Goal: Find specific page/section

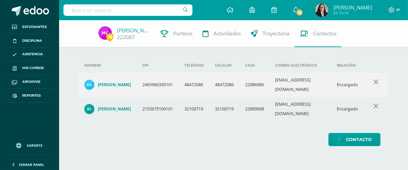
click at [145, 8] on input "text" at bounding box center [127, 9] width 129 height 11
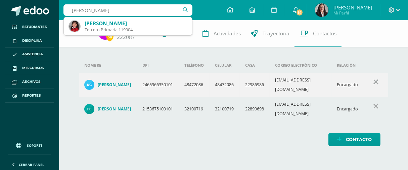
type input "[PERSON_NAME]"
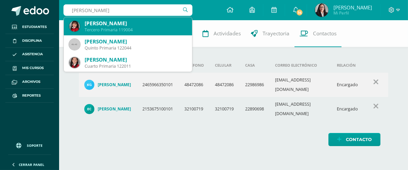
click at [129, 22] on div "[PERSON_NAME]" at bounding box center [136, 23] width 102 height 7
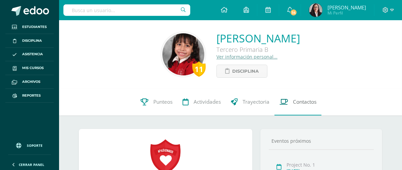
click at [312, 104] on span "Contactos" at bounding box center [305, 101] width 24 height 7
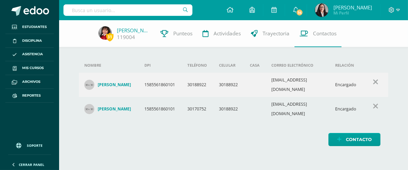
click at [143, 138] on div "Nombre DPI Teléfono Celular Casa Correo electrónico Relación Mayra Liseth Turci…" at bounding box center [233, 89] width 331 height 139
click at [99, 6] on input "text" at bounding box center [127, 9] width 129 height 11
type input "Sofía Castillo Ariza"
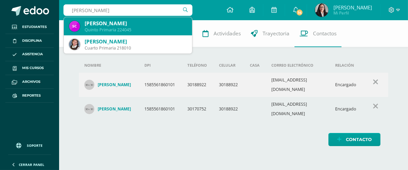
click at [110, 21] on div "Sofia Alejandra Castillo Ariza" at bounding box center [136, 23] width 102 height 7
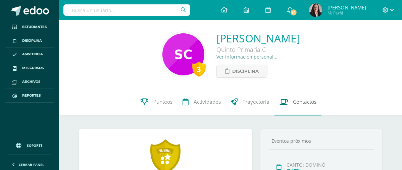
click at [304, 102] on span "Contactos" at bounding box center [305, 101] width 24 height 7
